Goal: Task Accomplishment & Management: Use online tool/utility

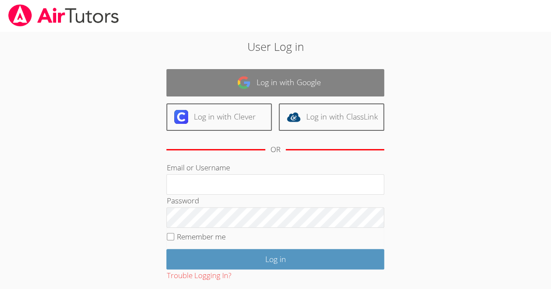
click at [326, 81] on link "Log in with Google" at bounding box center [275, 82] width 218 height 27
click at [324, 91] on link "Log in with Google" at bounding box center [275, 82] width 218 height 27
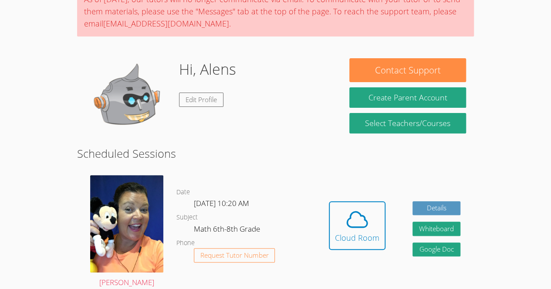
scroll to position [84, 0]
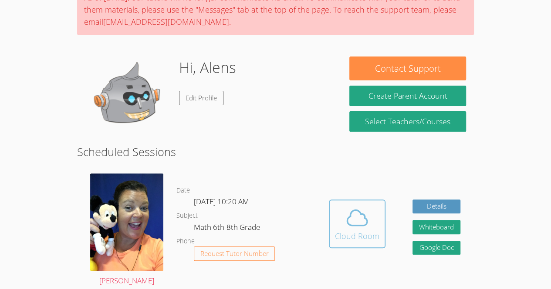
click at [362, 229] on icon at bounding box center [357, 218] width 24 height 24
click at [360, 206] on icon at bounding box center [357, 218] width 24 height 24
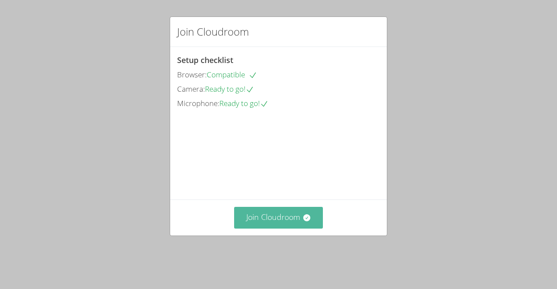
click at [273, 229] on button "Join Cloudroom" at bounding box center [278, 217] width 89 height 21
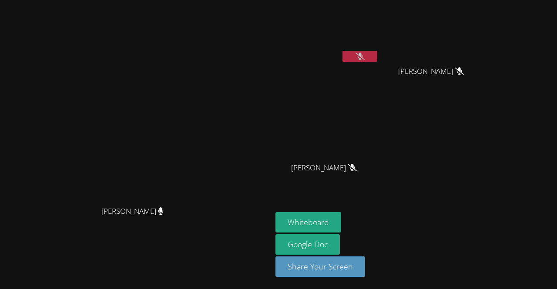
click at [361, 57] on icon at bounding box center [360, 56] width 9 height 7
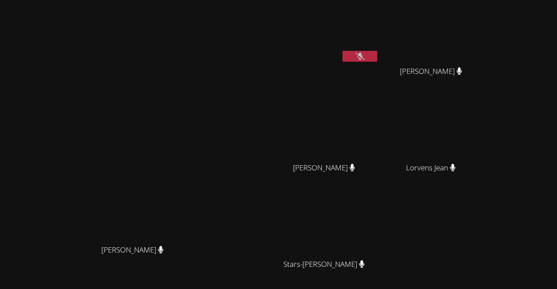
click at [359, 61] on button at bounding box center [360, 56] width 35 height 11
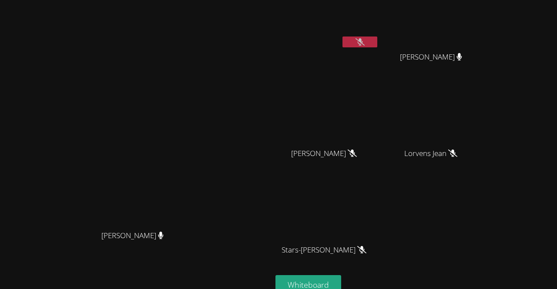
scroll to position [23, 0]
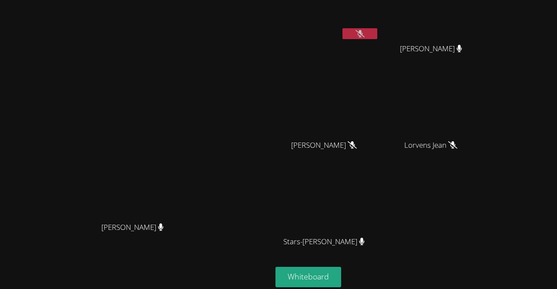
click at [371, 45] on div "Alens Thermil" at bounding box center [328, 27] width 104 height 93
click at [367, 33] on button at bounding box center [360, 33] width 35 height 11
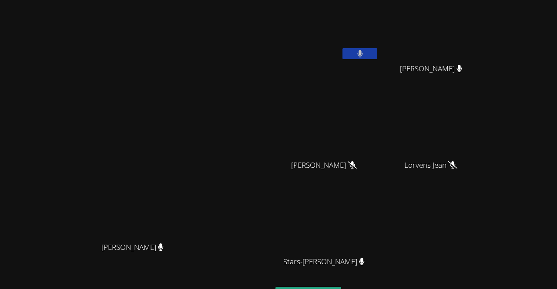
scroll to position [0, 0]
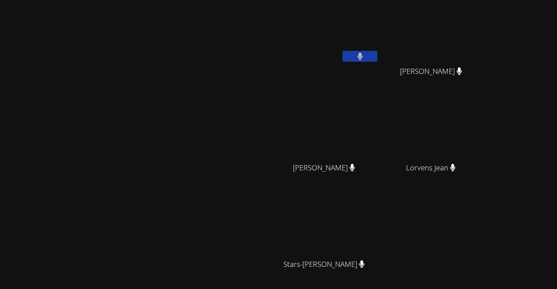
click at [71, 155] on video at bounding box center [136, 165] width 131 height 149
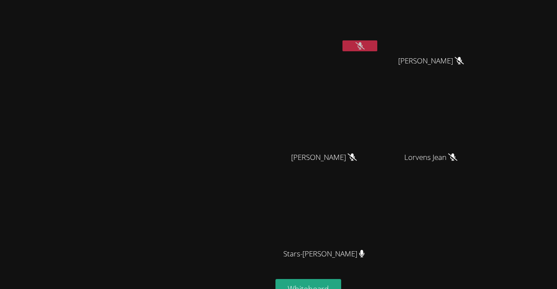
scroll to position [8, 0]
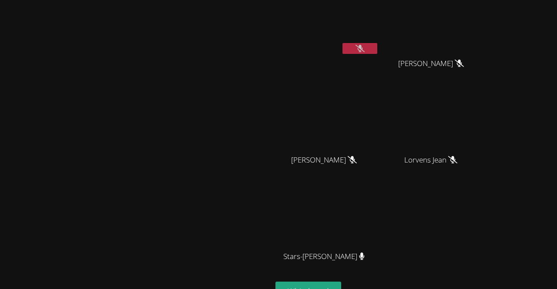
click at [377, 51] on button at bounding box center [360, 48] width 35 height 11
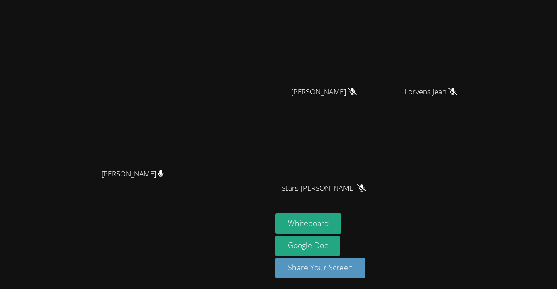
scroll to position [69, 0]
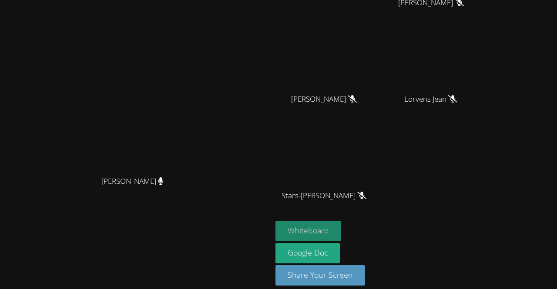
click at [308, 232] on button "Whiteboard" at bounding box center [309, 231] width 66 height 20
click at [344, 105] on span "Kayla Villarson" at bounding box center [324, 99] width 66 height 13
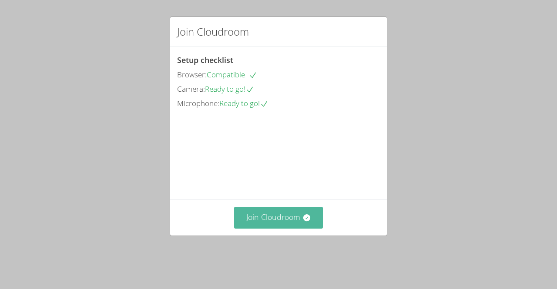
click at [274, 229] on button "Join Cloudroom" at bounding box center [278, 217] width 89 height 21
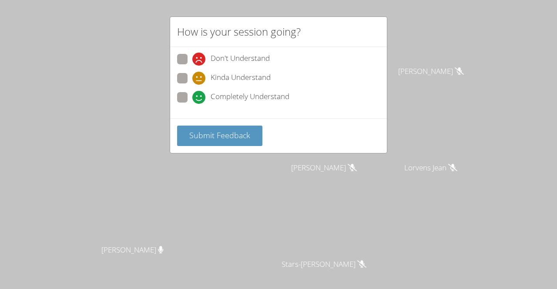
click at [172, 53] on div "Don't Understand Kinda Understand Completely Understand" at bounding box center [278, 82] width 217 height 71
click at [192, 66] on span at bounding box center [192, 66] width 0 height 0
click at [192, 57] on input "Don't Understand" at bounding box center [195, 57] width 7 height 7
radio input "true"
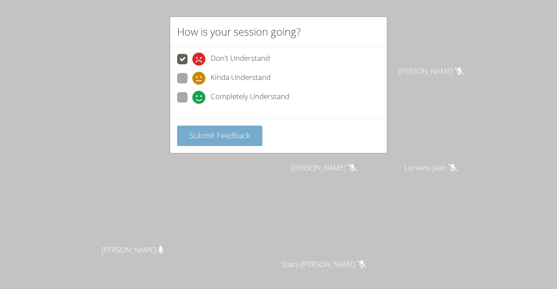
click at [224, 132] on span "Submit Feedback" at bounding box center [219, 135] width 61 height 10
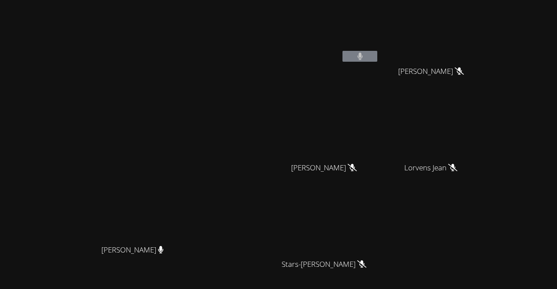
click at [349, 60] on button at bounding box center [360, 56] width 35 height 11
